Goal: Complete application form: Complete application form

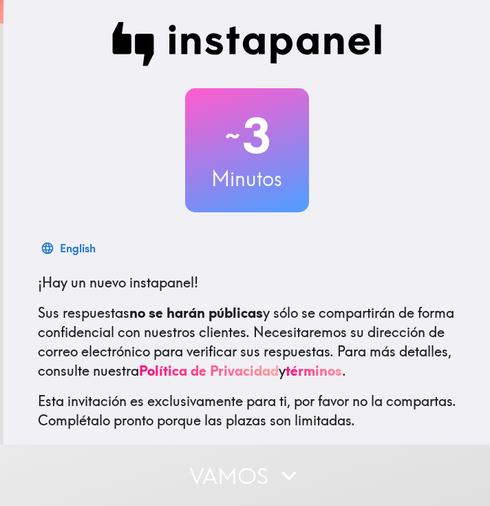
scroll to position [87, 0]
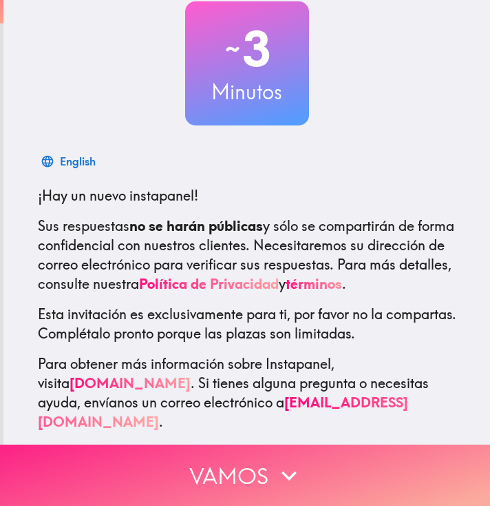
click at [245, 448] on button "Vamos" at bounding box center [245, 474] width 490 height 61
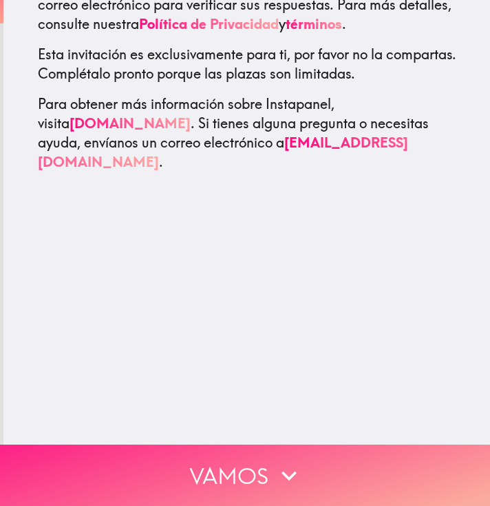
scroll to position [0, 0]
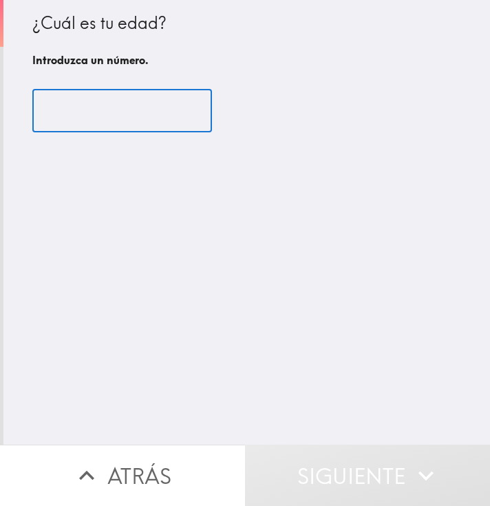
click at [103, 110] on input "number" at bounding box center [122, 111] width 180 height 43
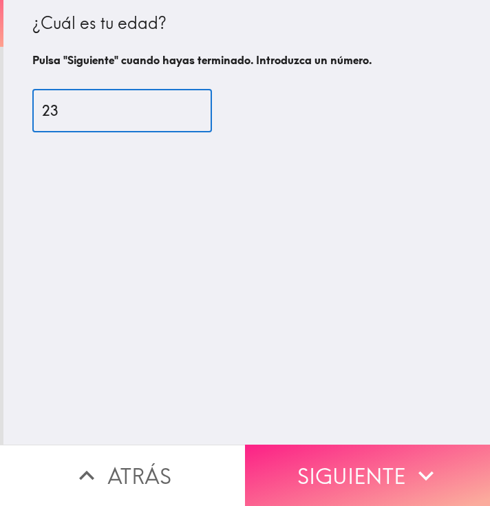
type input "23"
click at [384, 453] on button "Siguiente" at bounding box center [367, 474] width 245 height 61
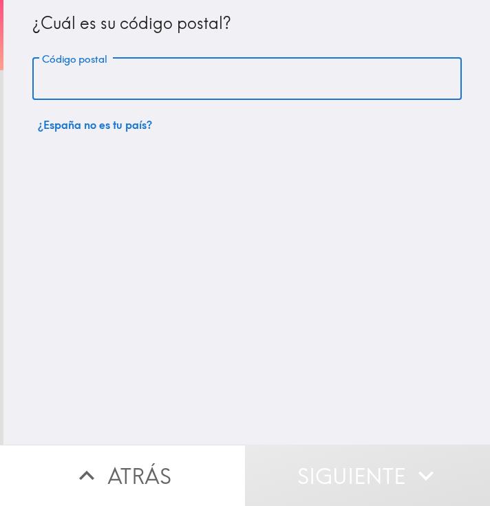
click at [76, 68] on input "Código postal" at bounding box center [247, 79] width 430 height 43
type input "43006"
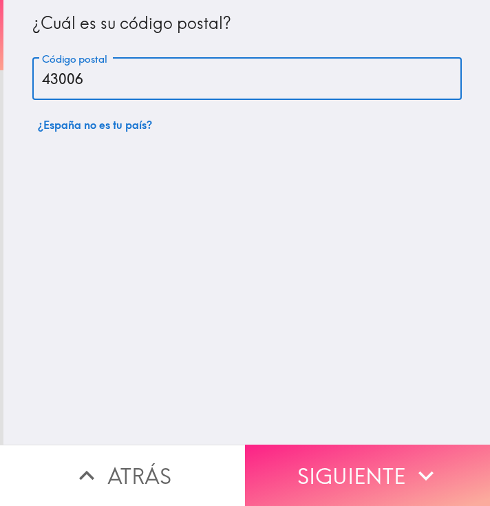
click at [296, 444] on button "Siguiente" at bounding box center [367, 474] width 245 height 61
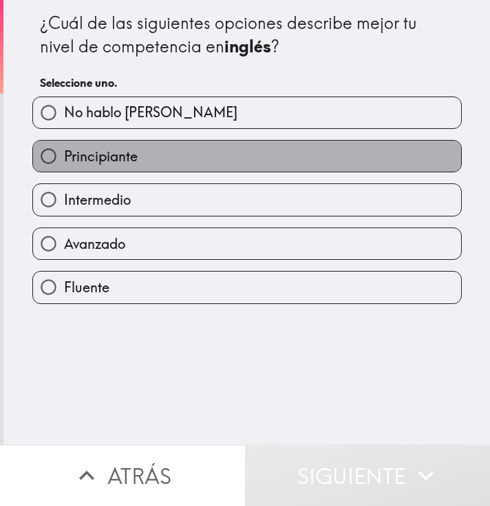
click at [194, 152] on label "Principiante" at bounding box center [247, 156] width 428 height 31
click at [64, 152] on input "Principiante" at bounding box center [48, 156] width 31 height 31
radio input "true"
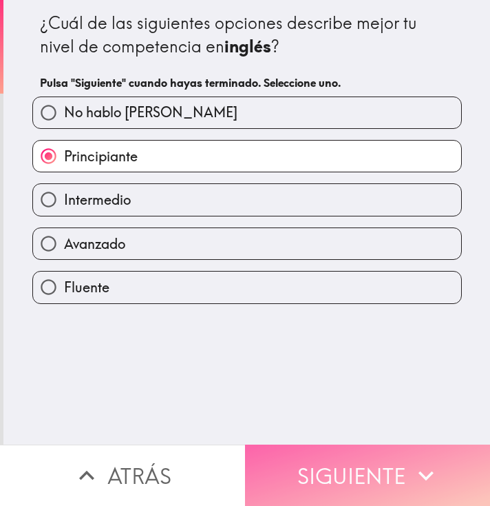
click at [273, 446] on button "Siguiente" at bounding box center [367, 474] width 245 height 61
